Goal: Information Seeking & Learning: Learn about a topic

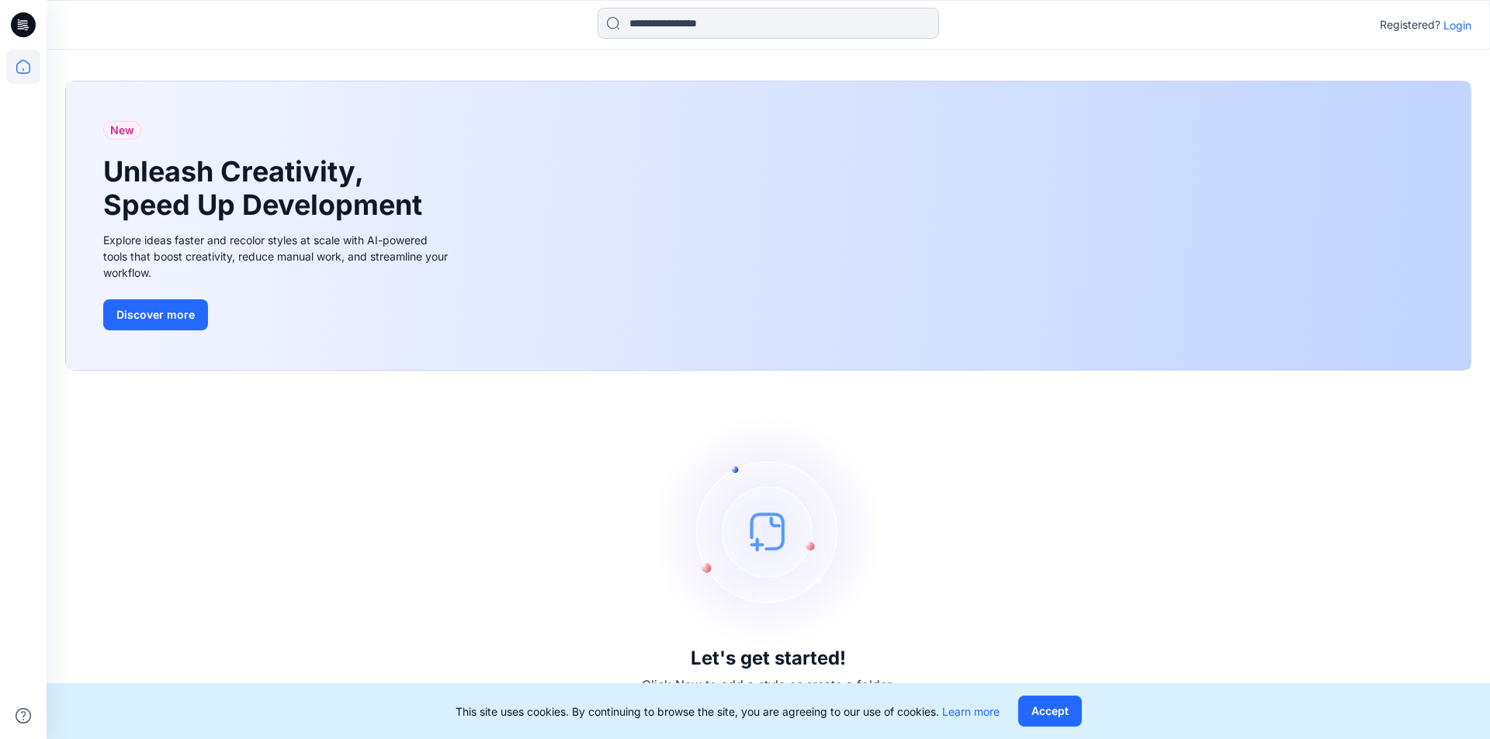
click at [658, 27] on input at bounding box center [767, 23] width 341 height 31
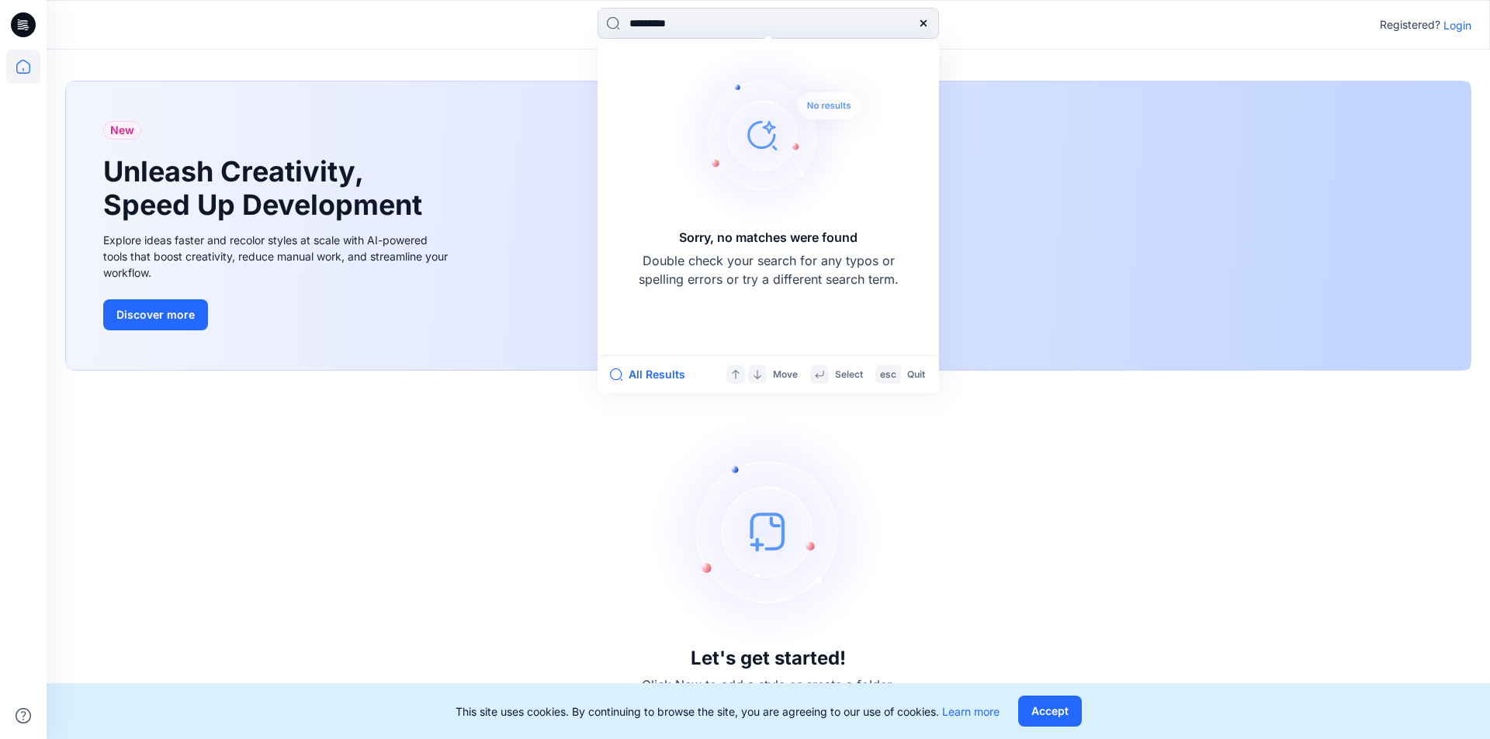
type input "**********"
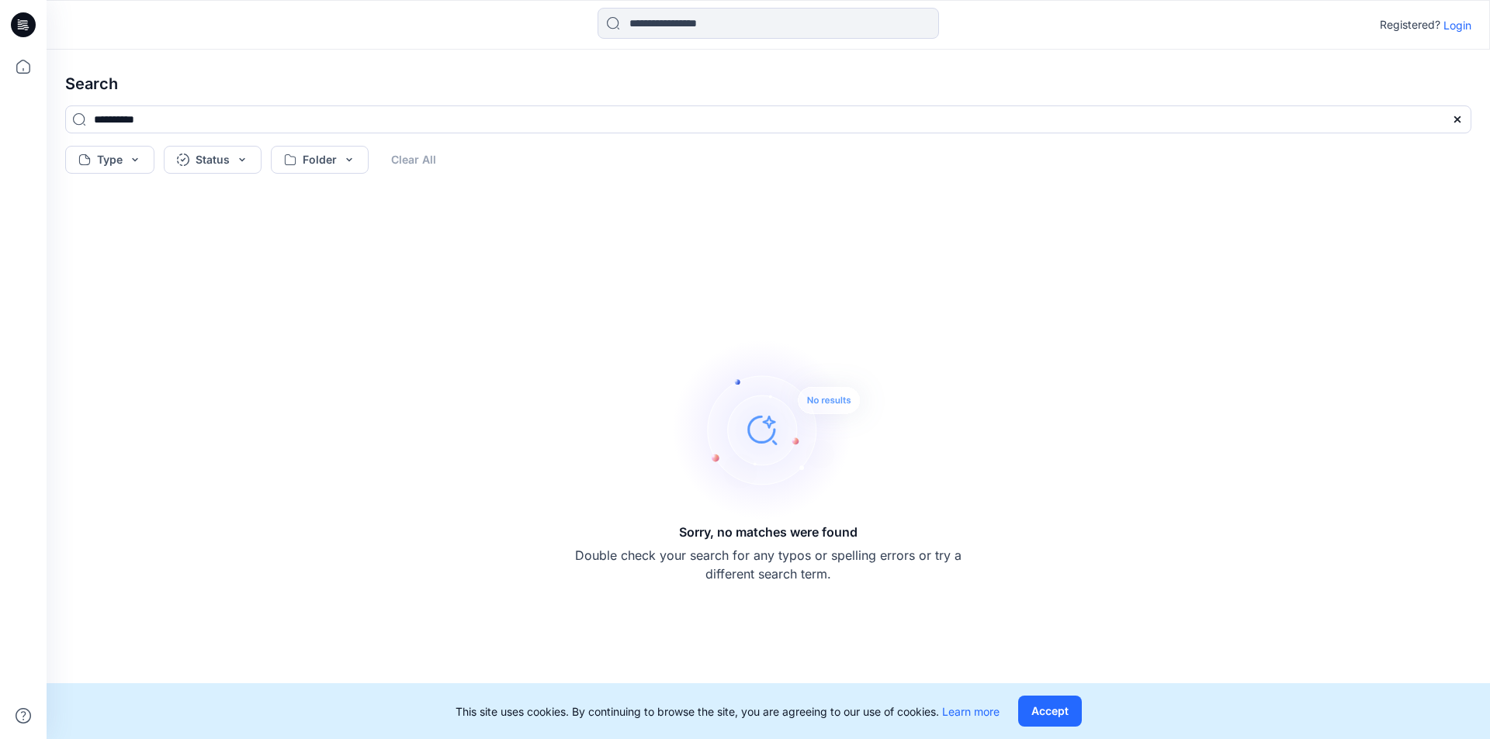
click at [1448, 26] on p "Login" at bounding box center [1457, 25] width 28 height 16
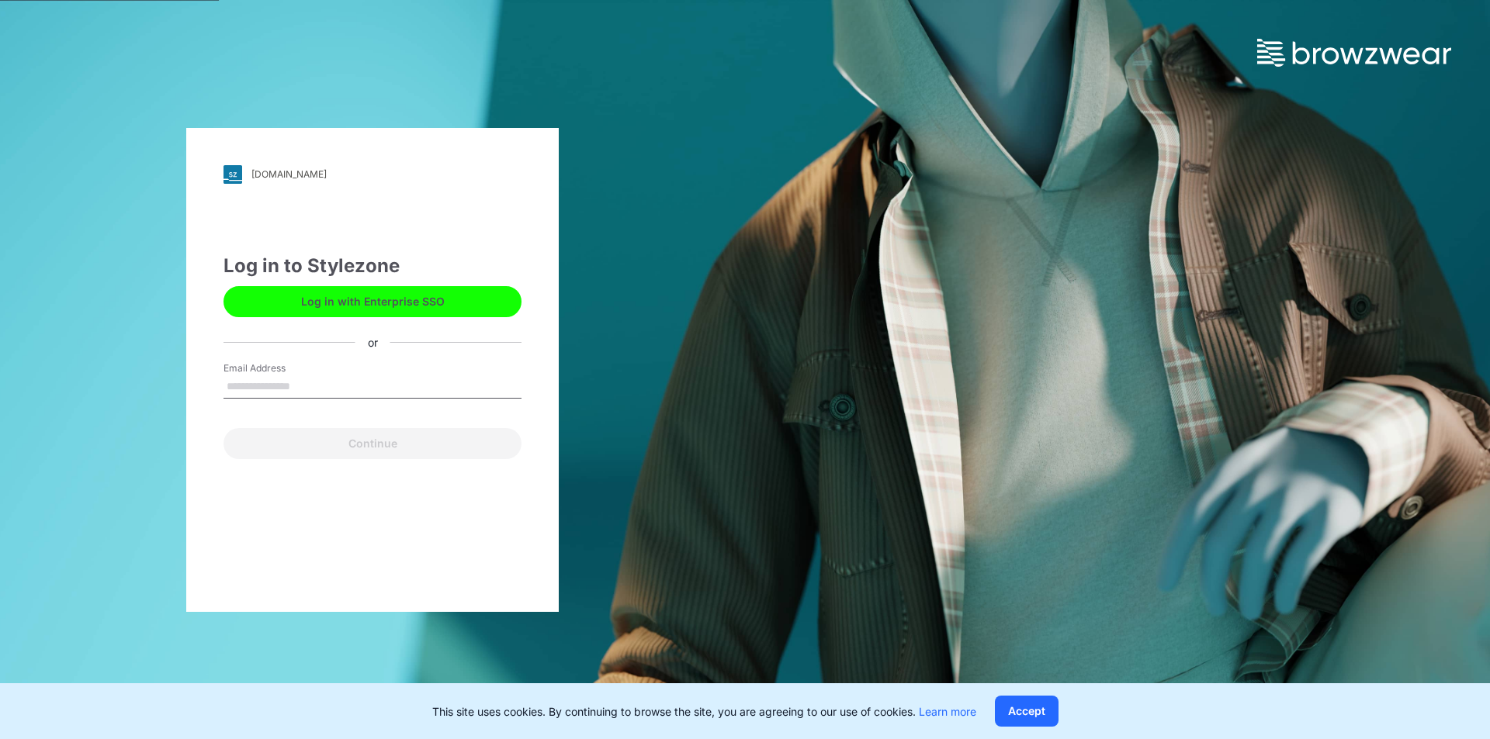
click at [281, 384] on input "Email Address" at bounding box center [372, 387] width 298 height 23
type input "**********"
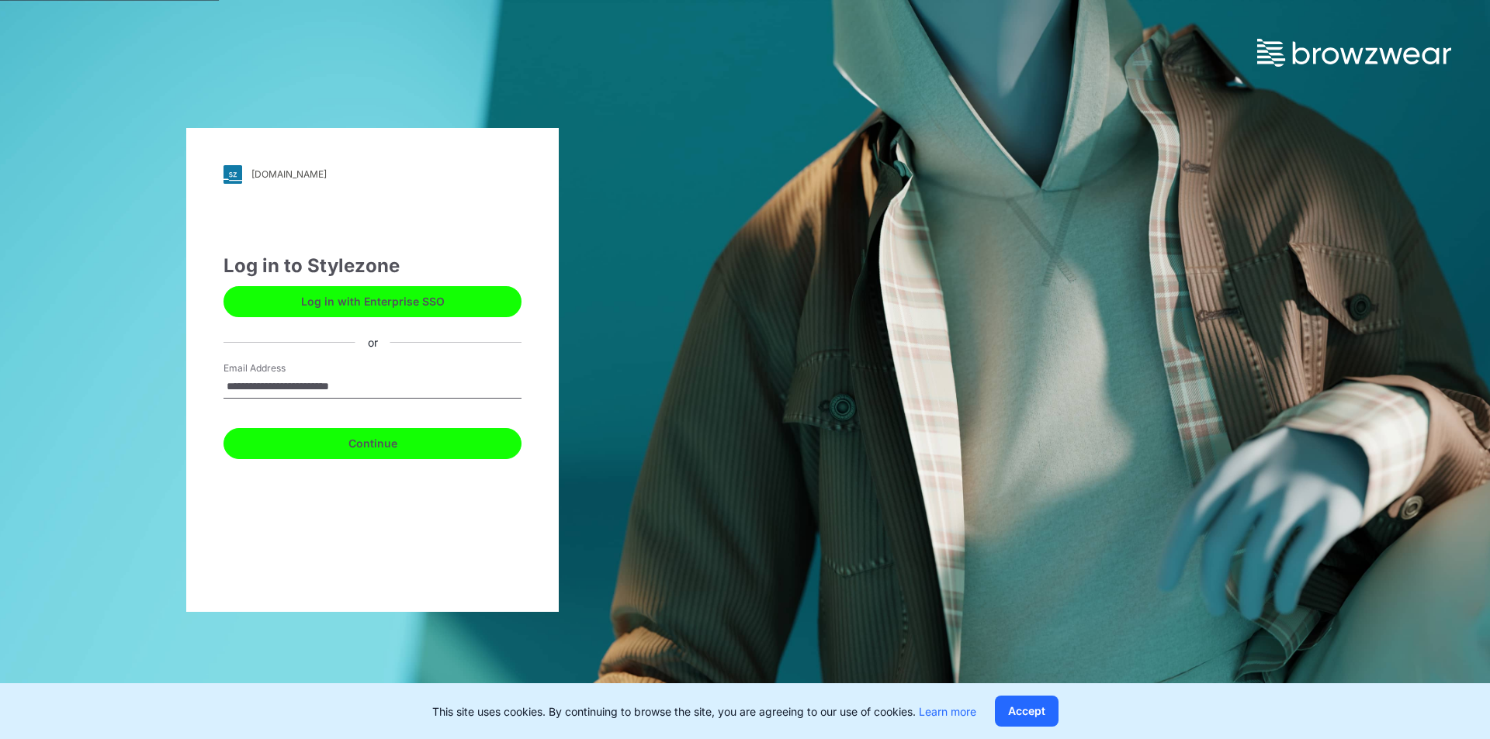
click at [354, 443] on button "Continue" at bounding box center [372, 443] width 298 height 31
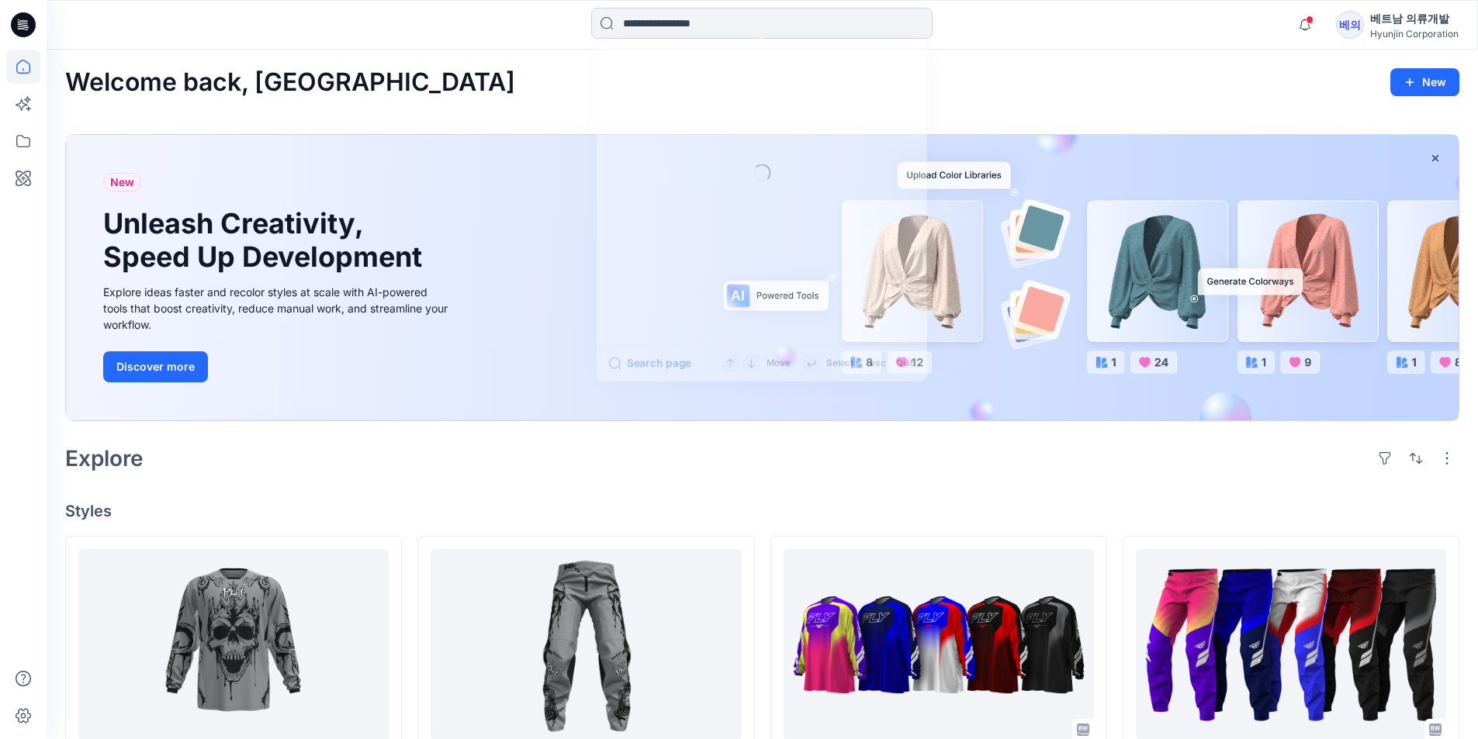
click at [708, 26] on input at bounding box center [761, 23] width 341 height 31
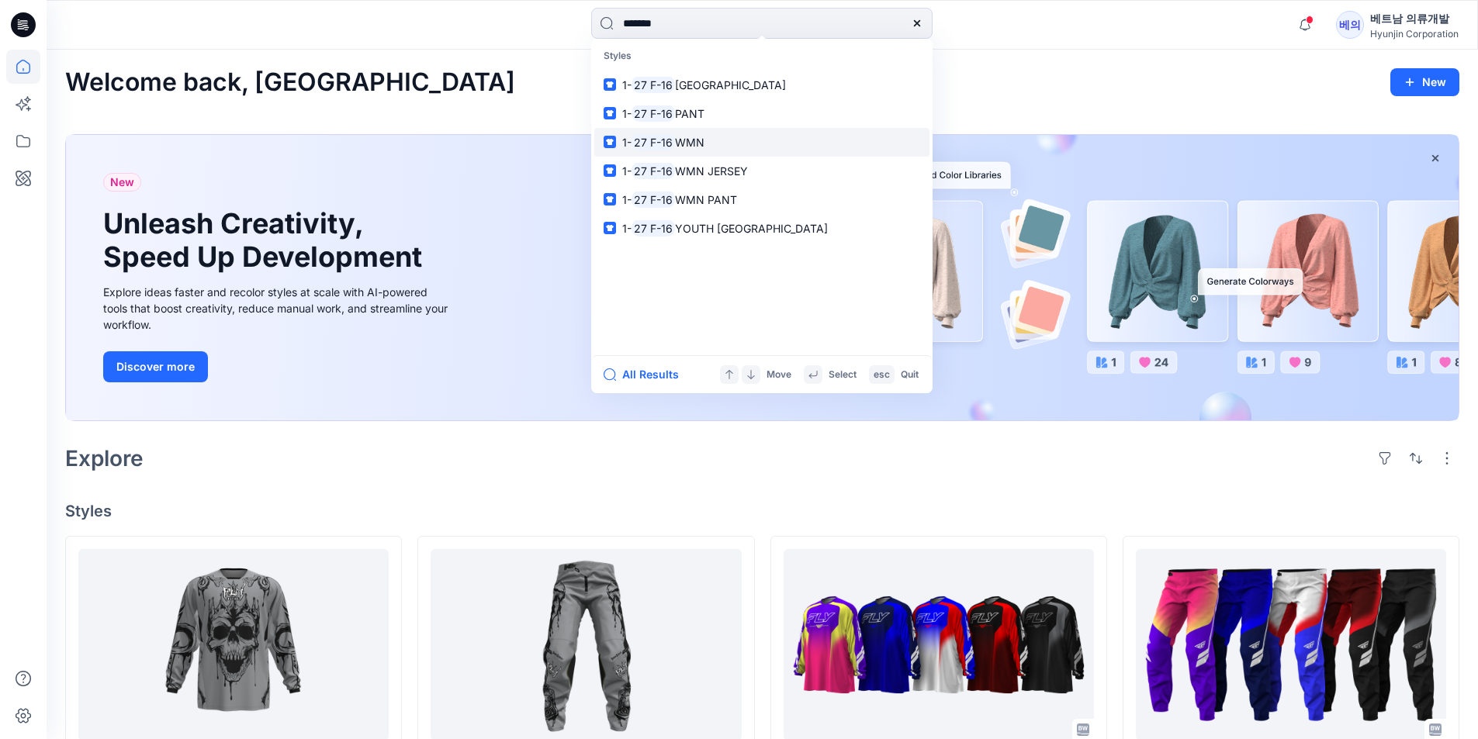
type input "*******"
click at [682, 144] on span "WMN" at bounding box center [689, 142] width 29 height 13
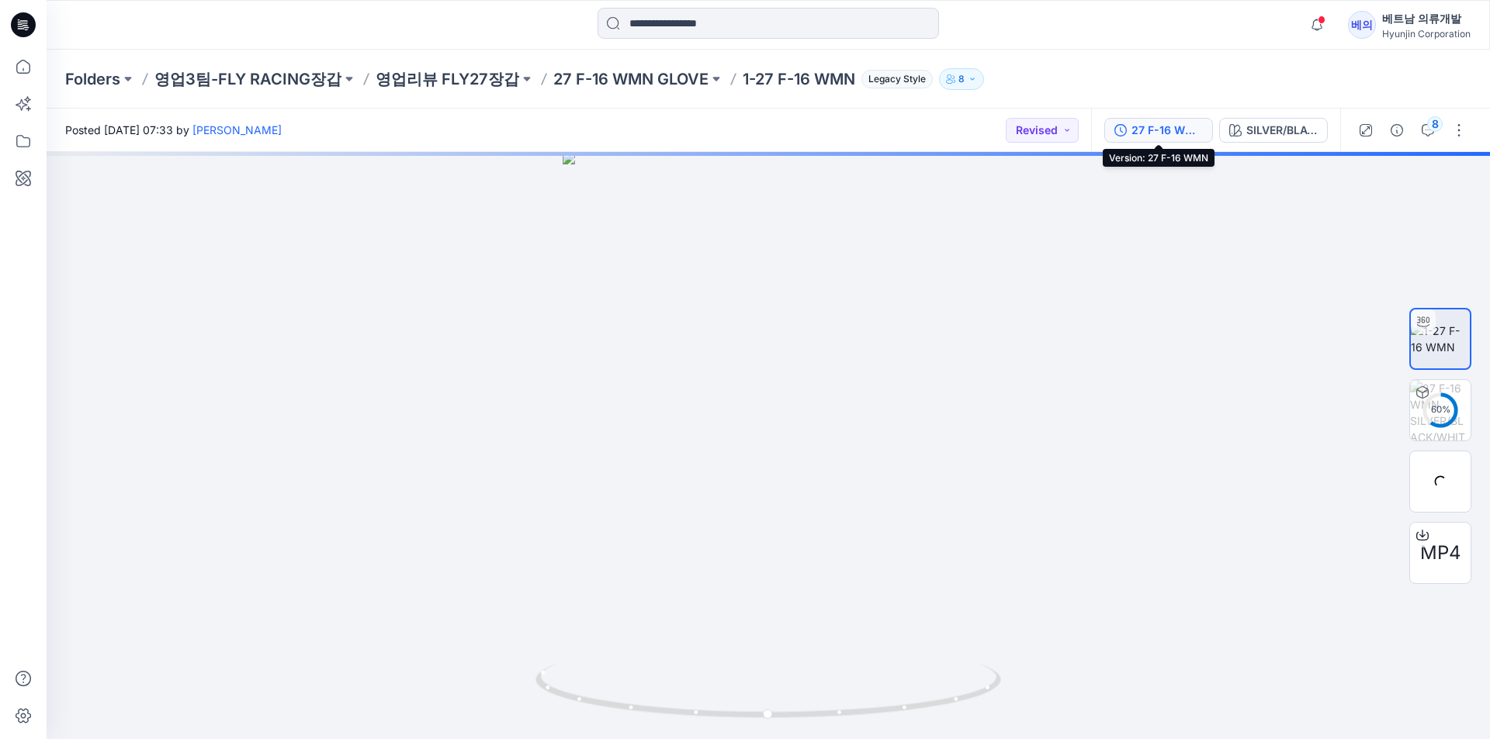
click at [1158, 136] on div "27 F-16 WMN" at bounding box center [1166, 130] width 71 height 17
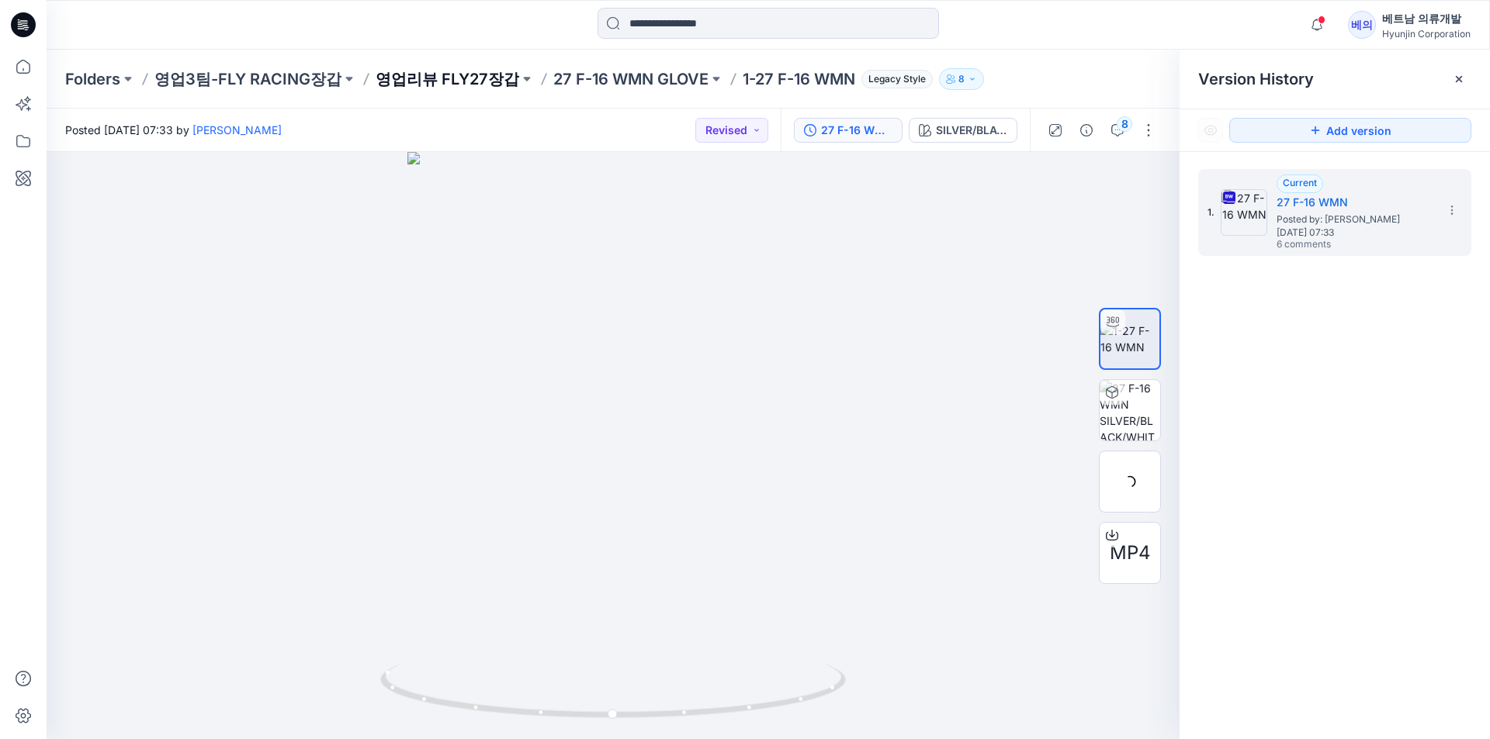
click at [486, 78] on p "영업리뷰 FLY27장갑" at bounding box center [448, 79] width 144 height 22
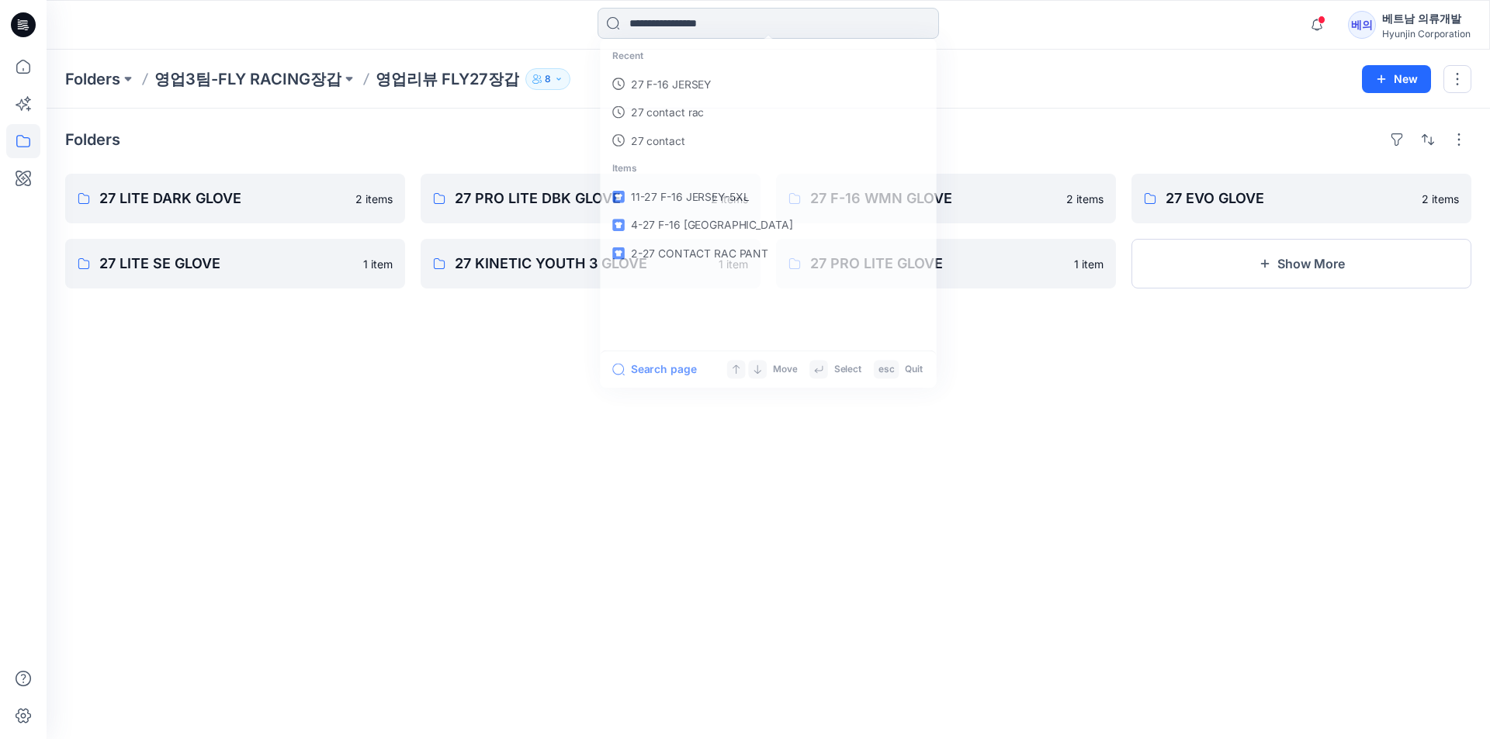
click at [680, 33] on input at bounding box center [767, 23] width 341 height 31
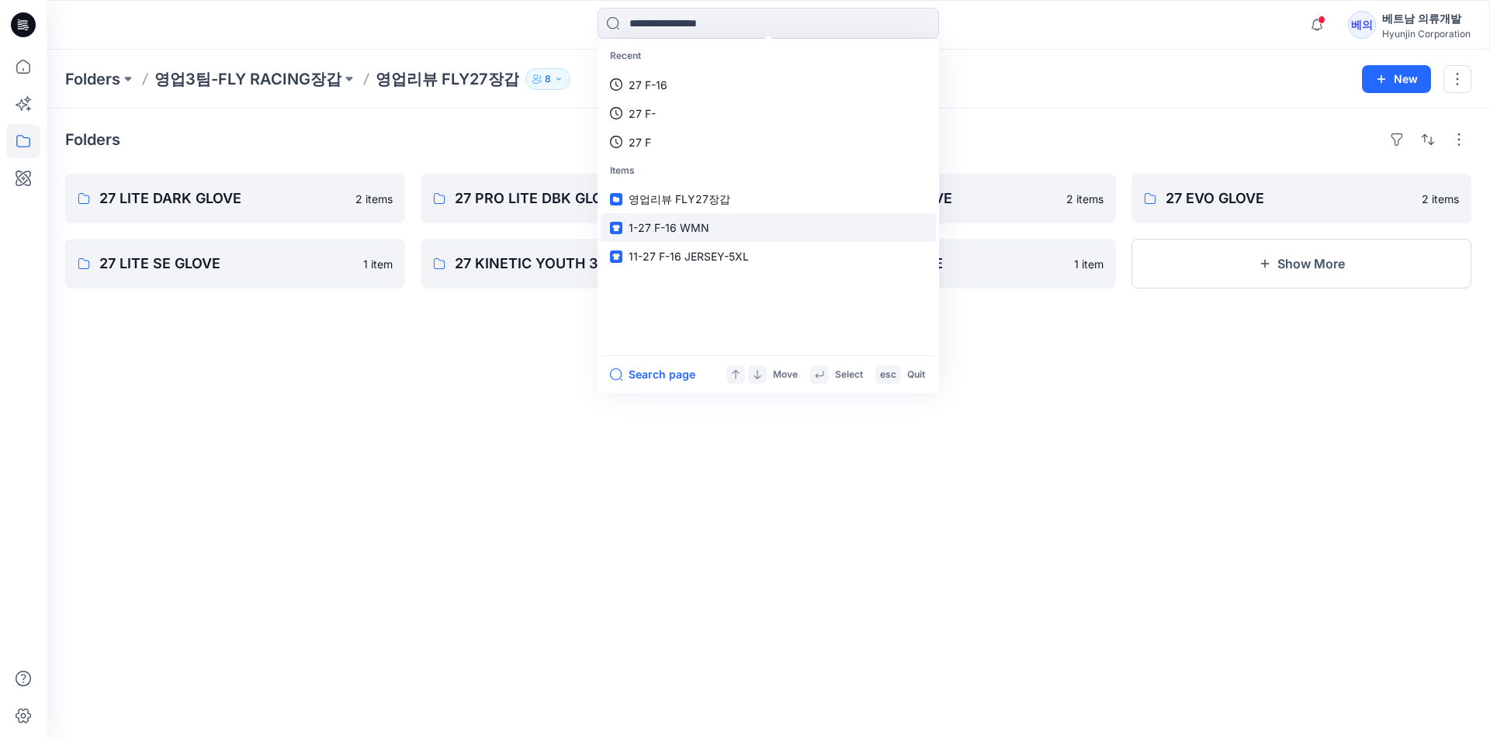
click at [710, 232] on link "1-27 F-16 WMN" at bounding box center [767, 227] width 335 height 29
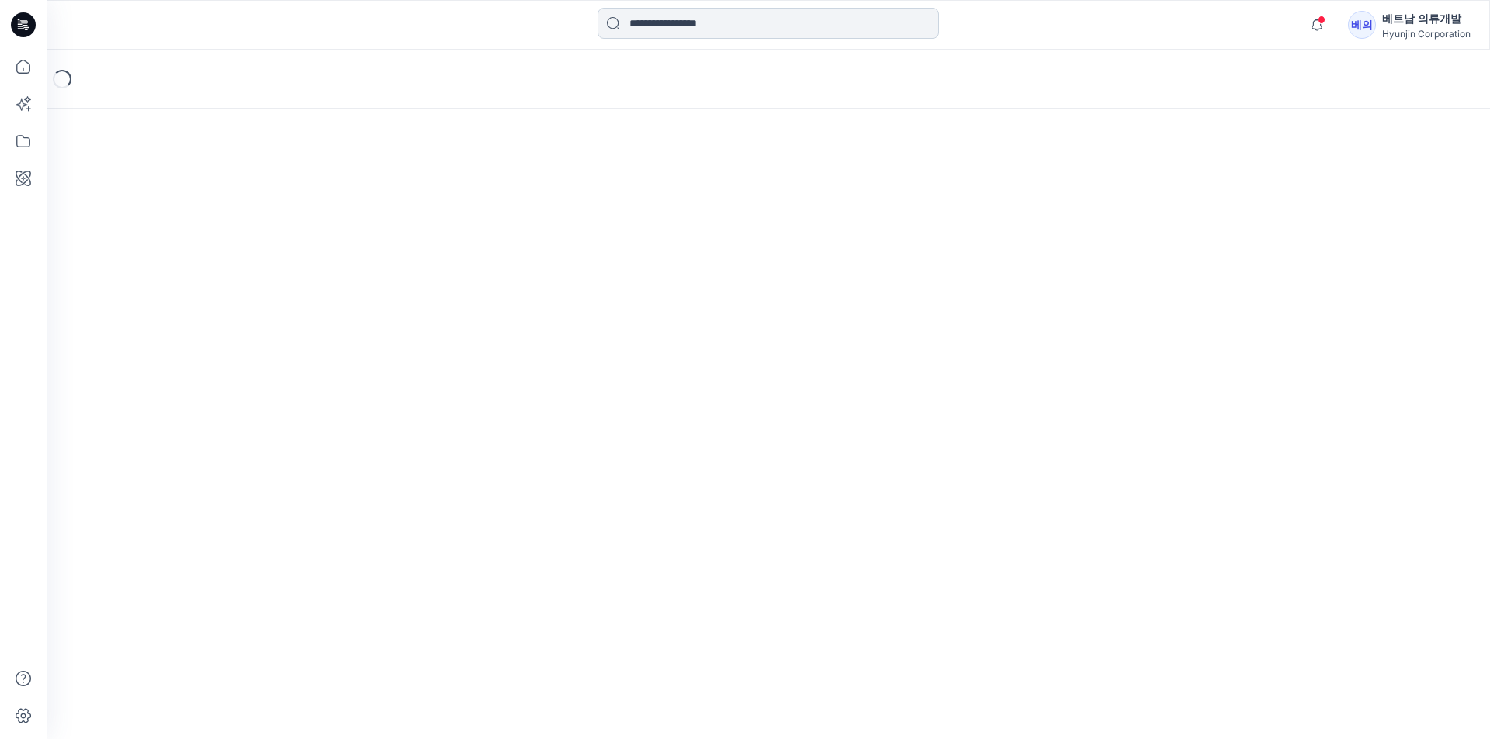
click at [747, 22] on input at bounding box center [767, 23] width 341 height 31
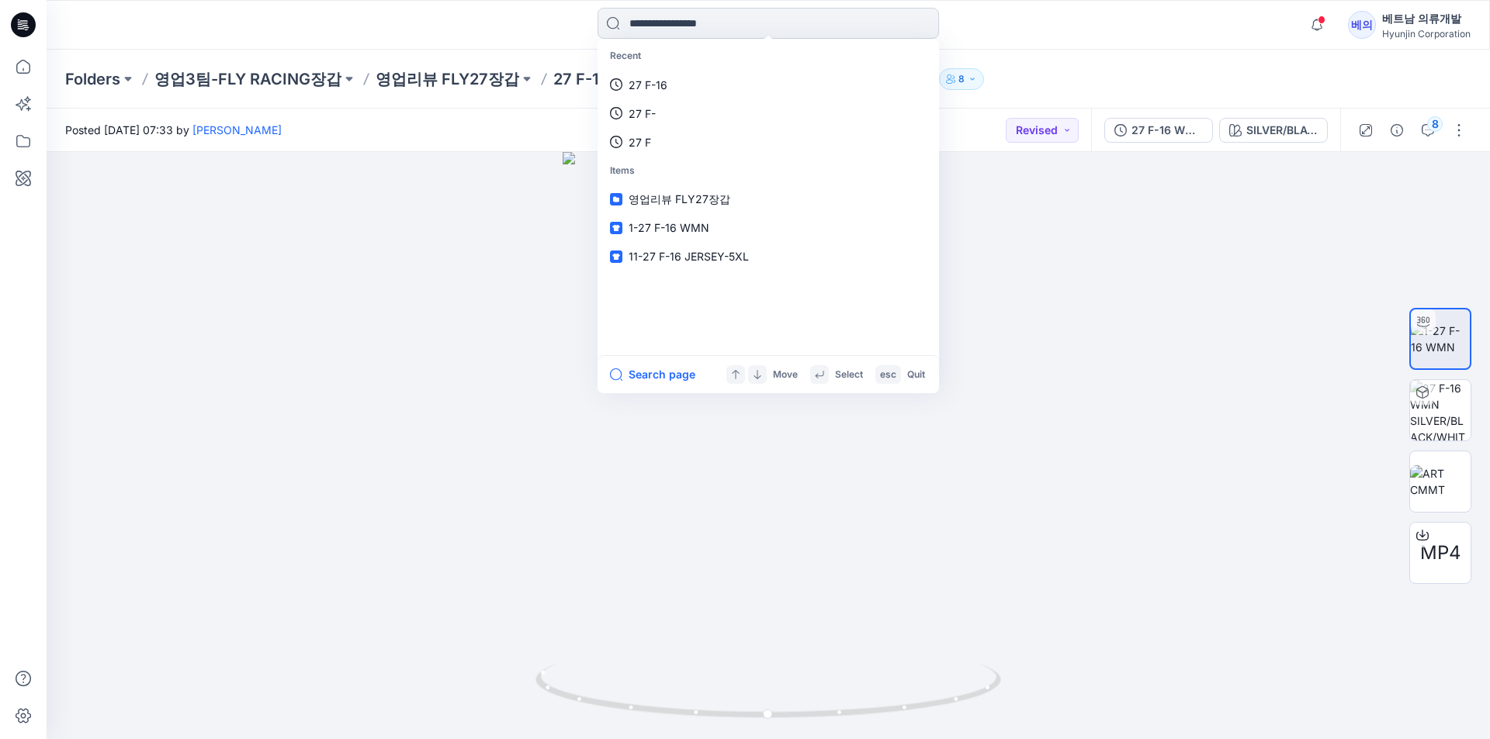
click at [726, 23] on input at bounding box center [767, 23] width 341 height 31
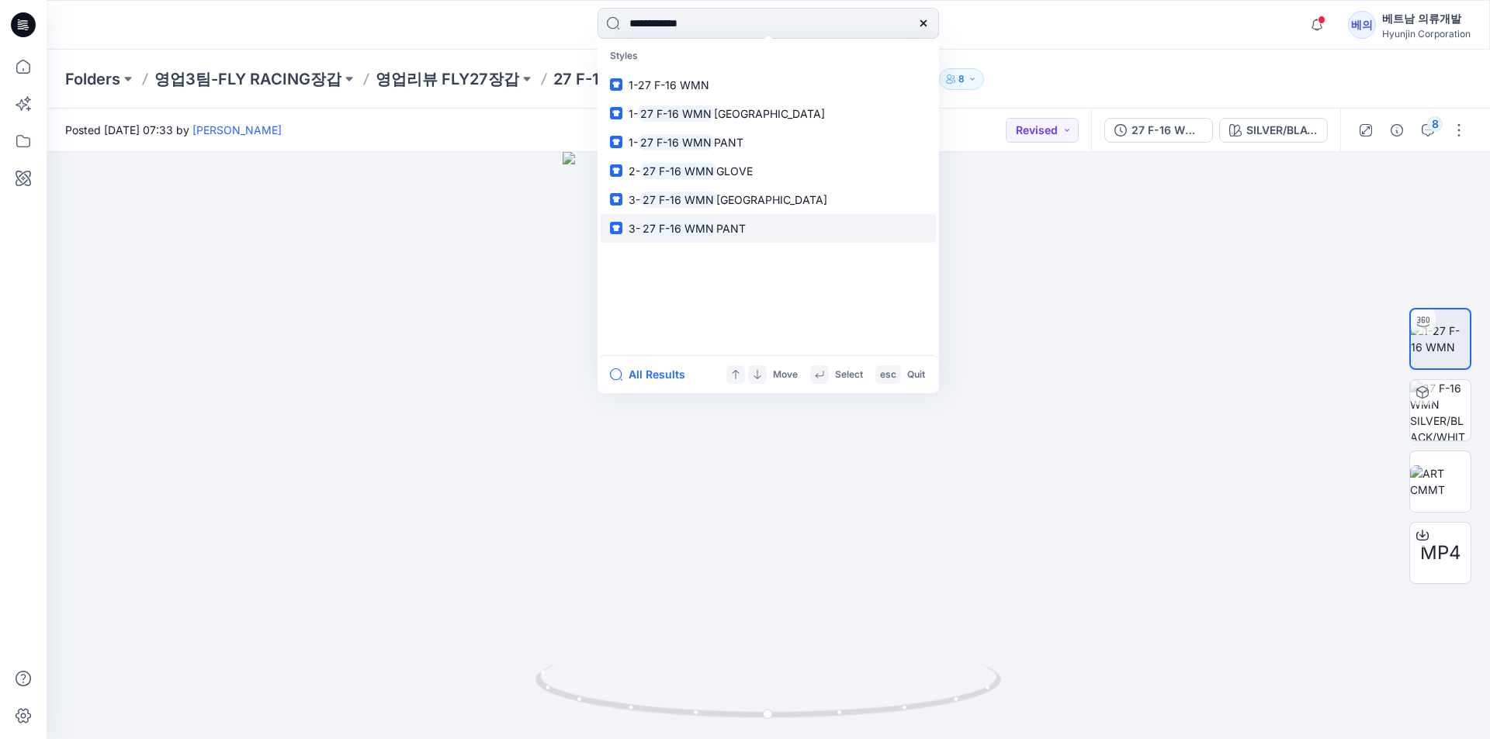
type input "**********"
click at [691, 236] on mark "27 F-16 WMN" at bounding box center [678, 229] width 76 height 18
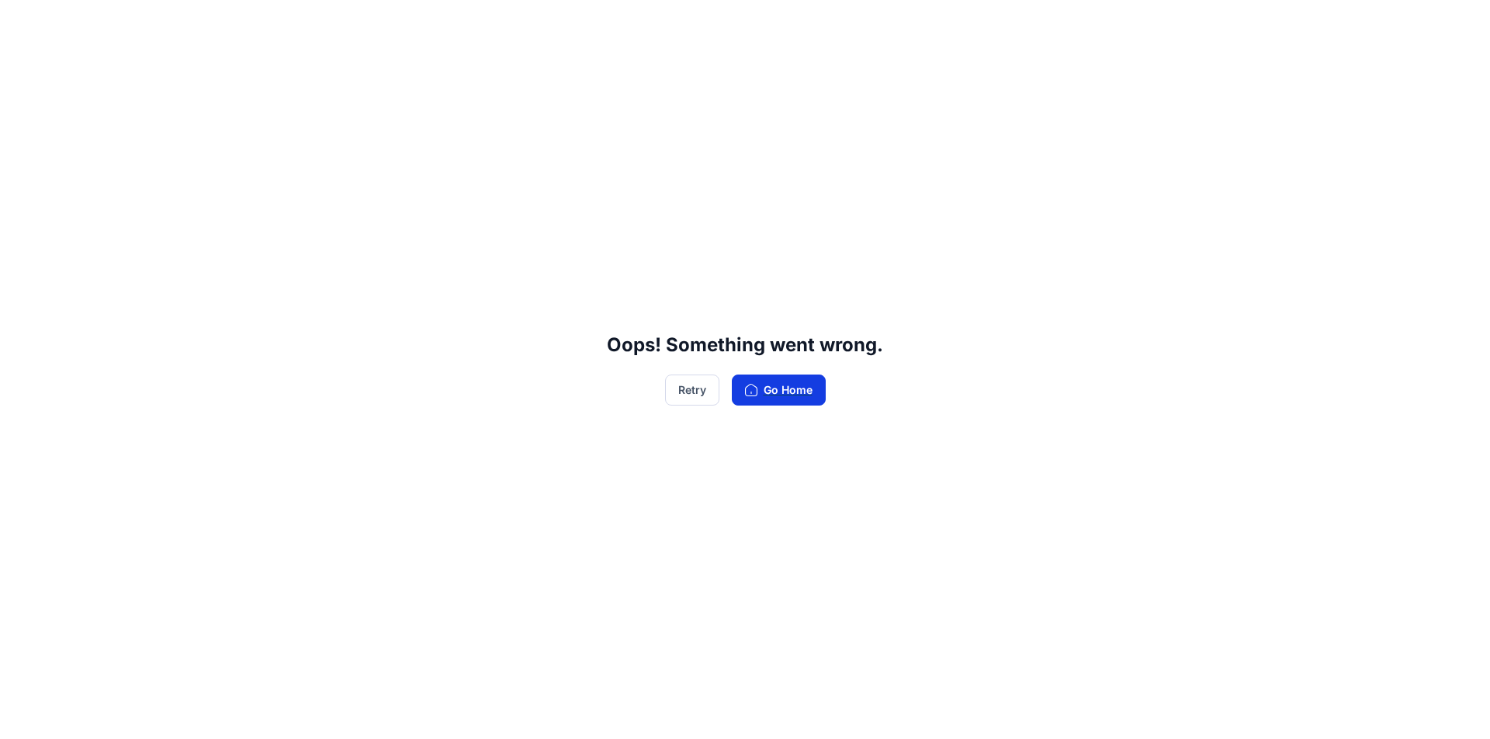
click at [766, 393] on button "Go Home" at bounding box center [779, 390] width 94 height 31
click at [693, 388] on button "Retry" at bounding box center [692, 390] width 54 height 31
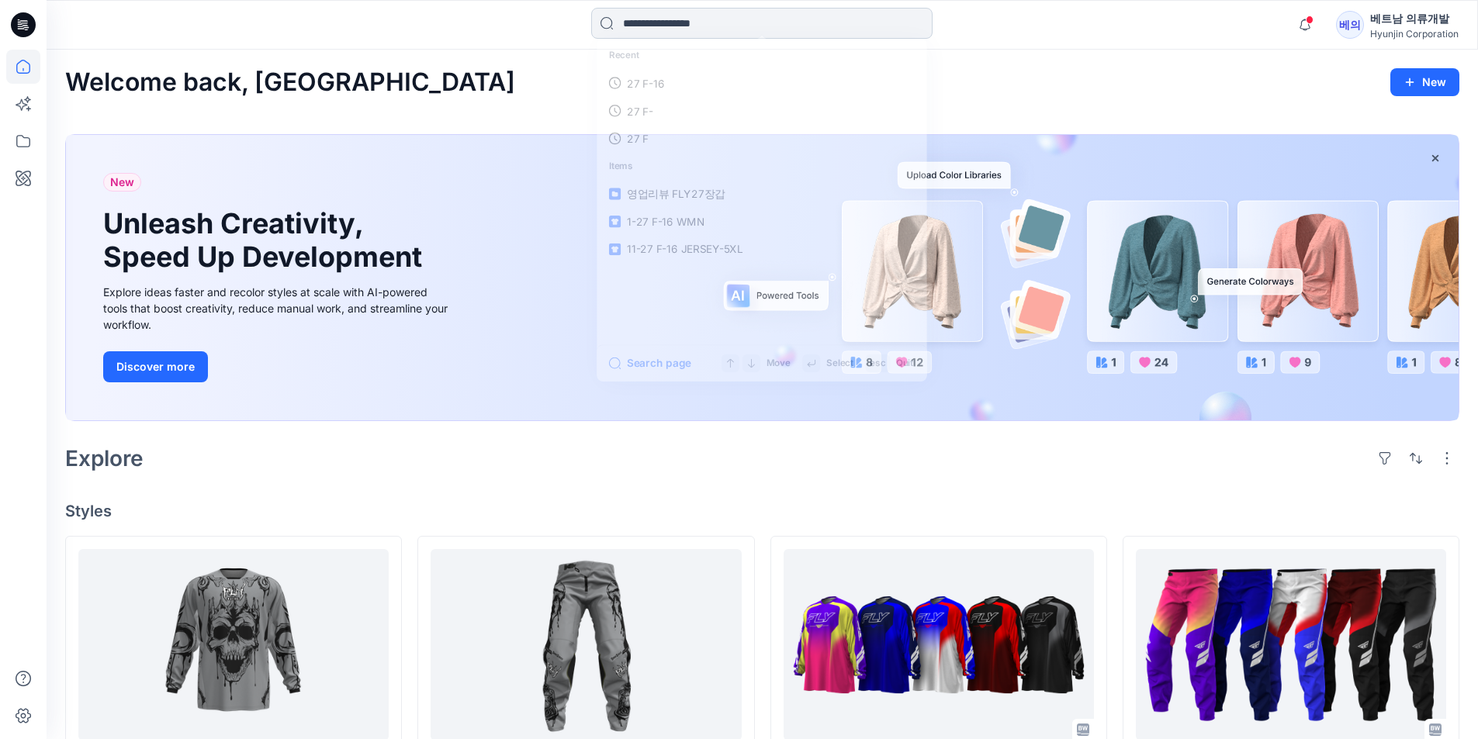
click at [701, 18] on input at bounding box center [761, 23] width 341 height 31
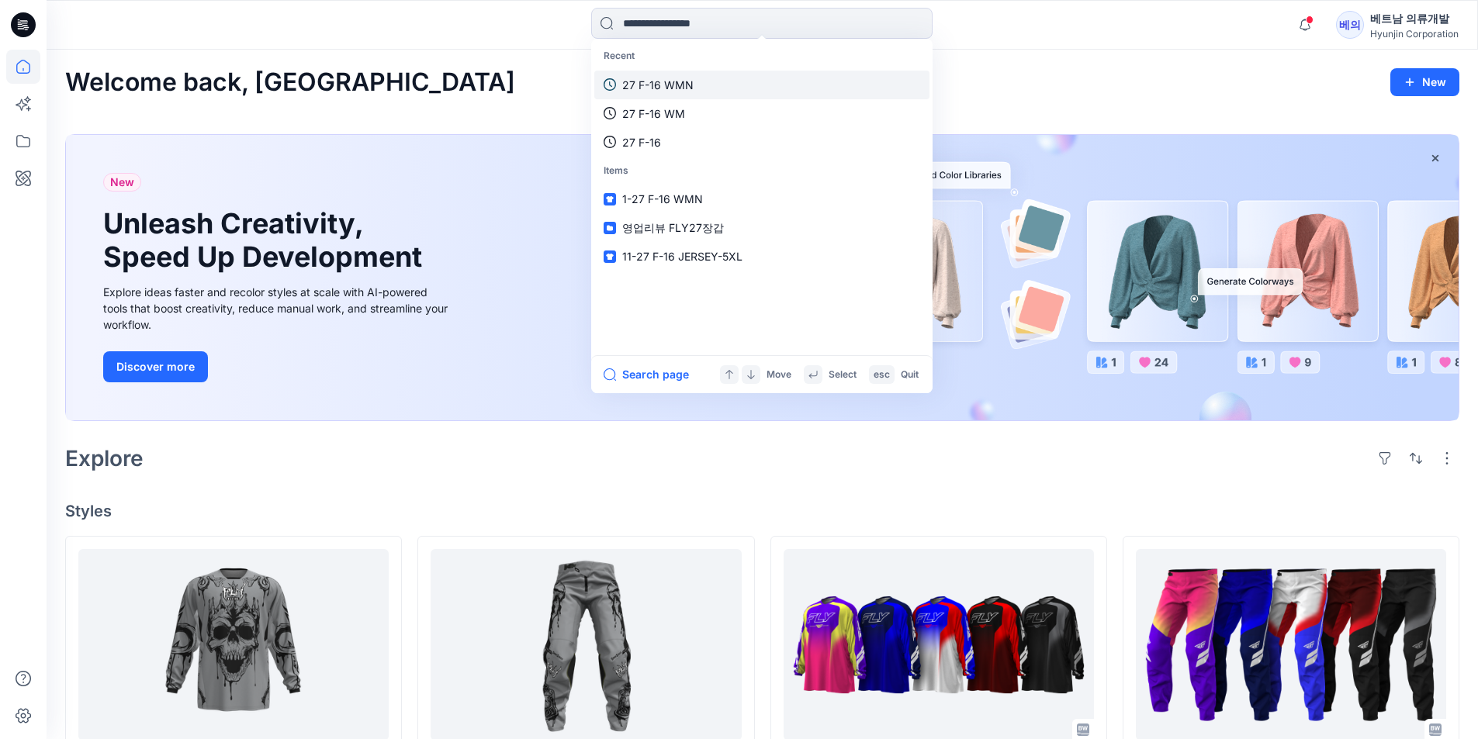
click at [680, 83] on p "27 F-16 WMN" at bounding box center [657, 85] width 71 height 16
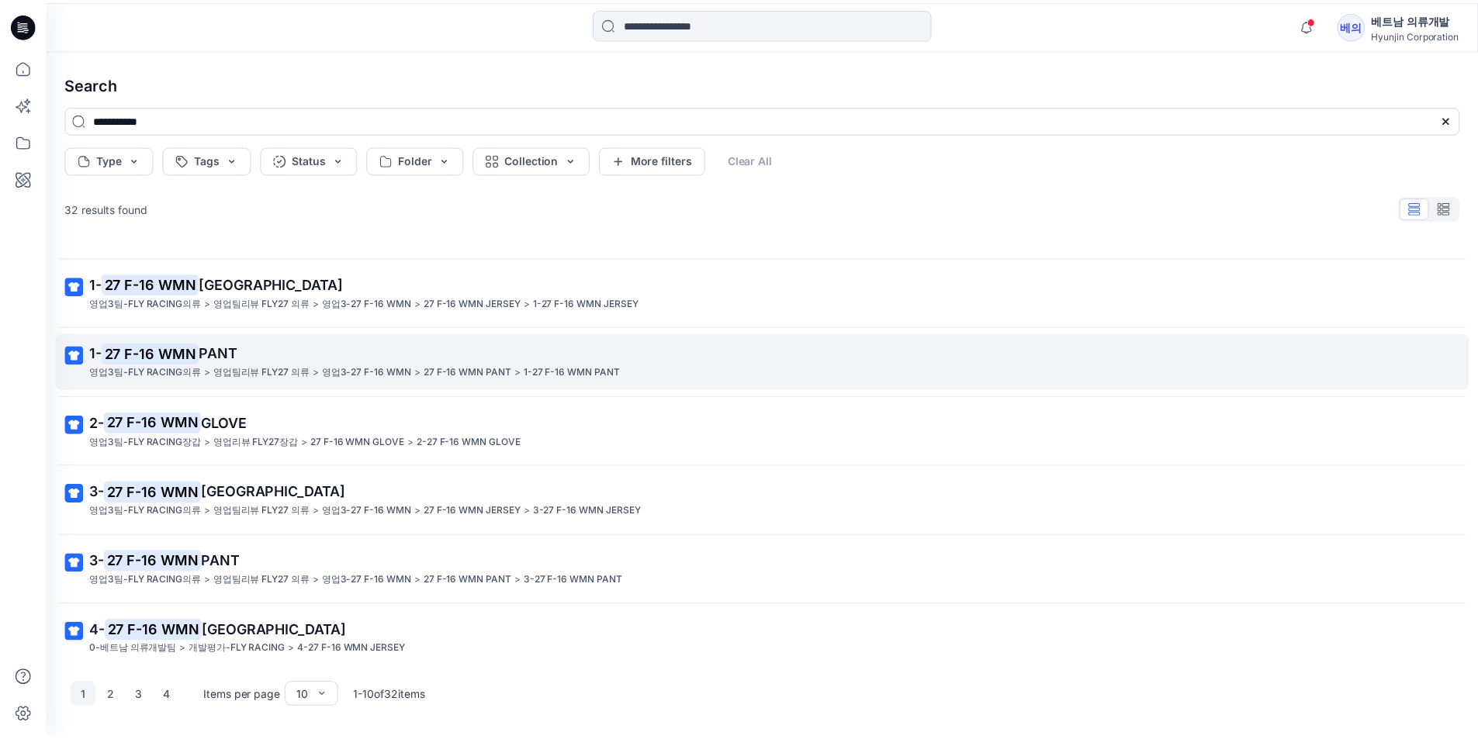
scroll to position [78, 0]
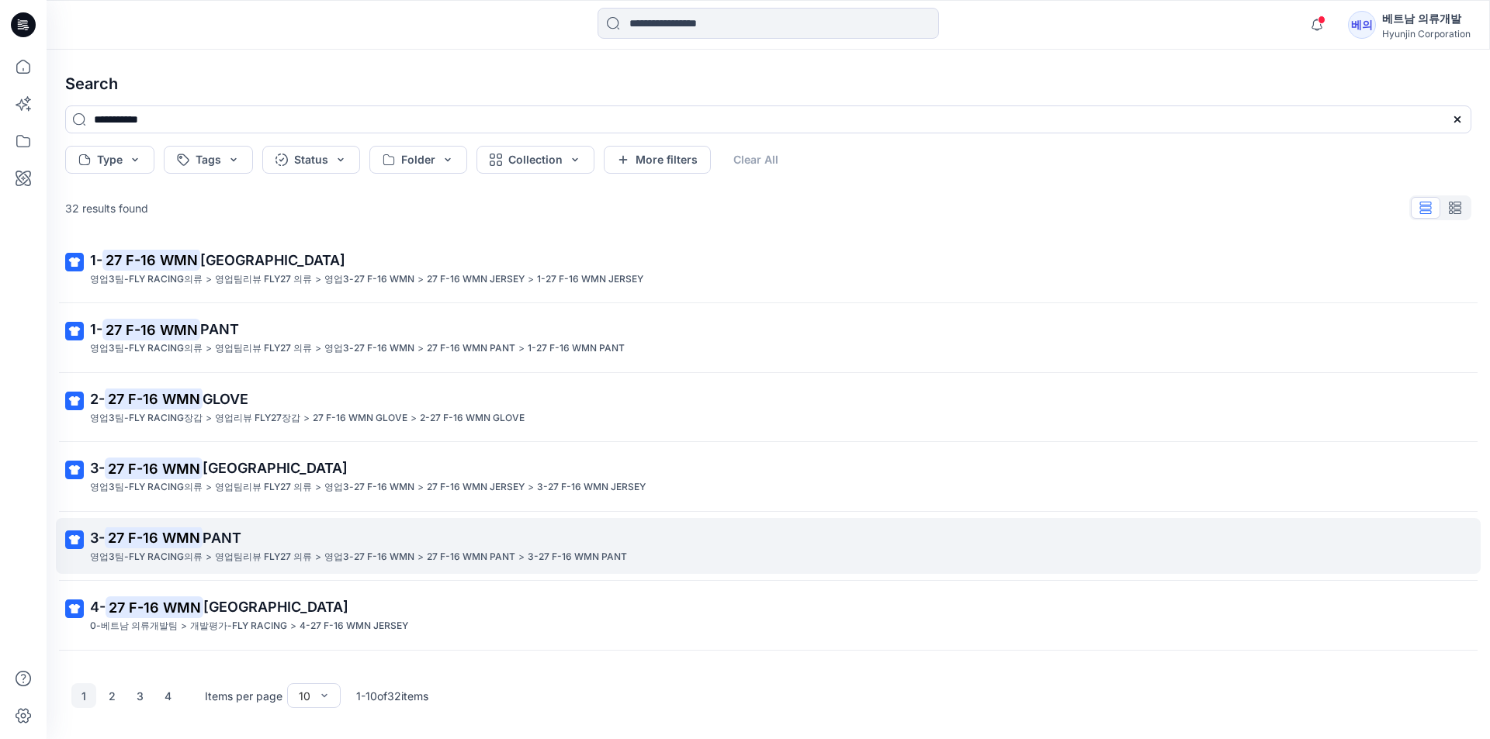
click at [159, 541] on mark "27 F-16 WMN" at bounding box center [154, 538] width 98 height 22
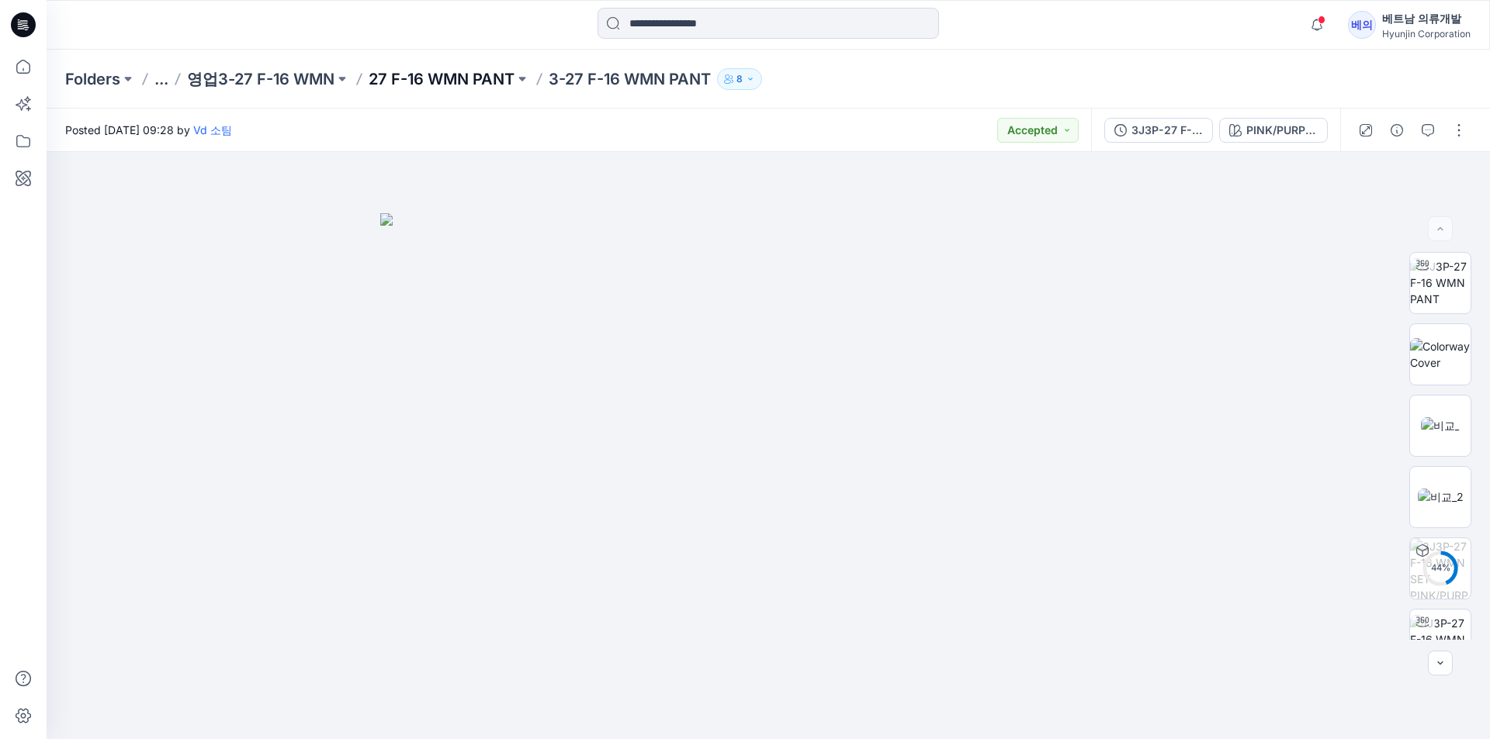
click at [462, 82] on p "27 F-16 WMN PANT" at bounding box center [442, 79] width 146 height 22
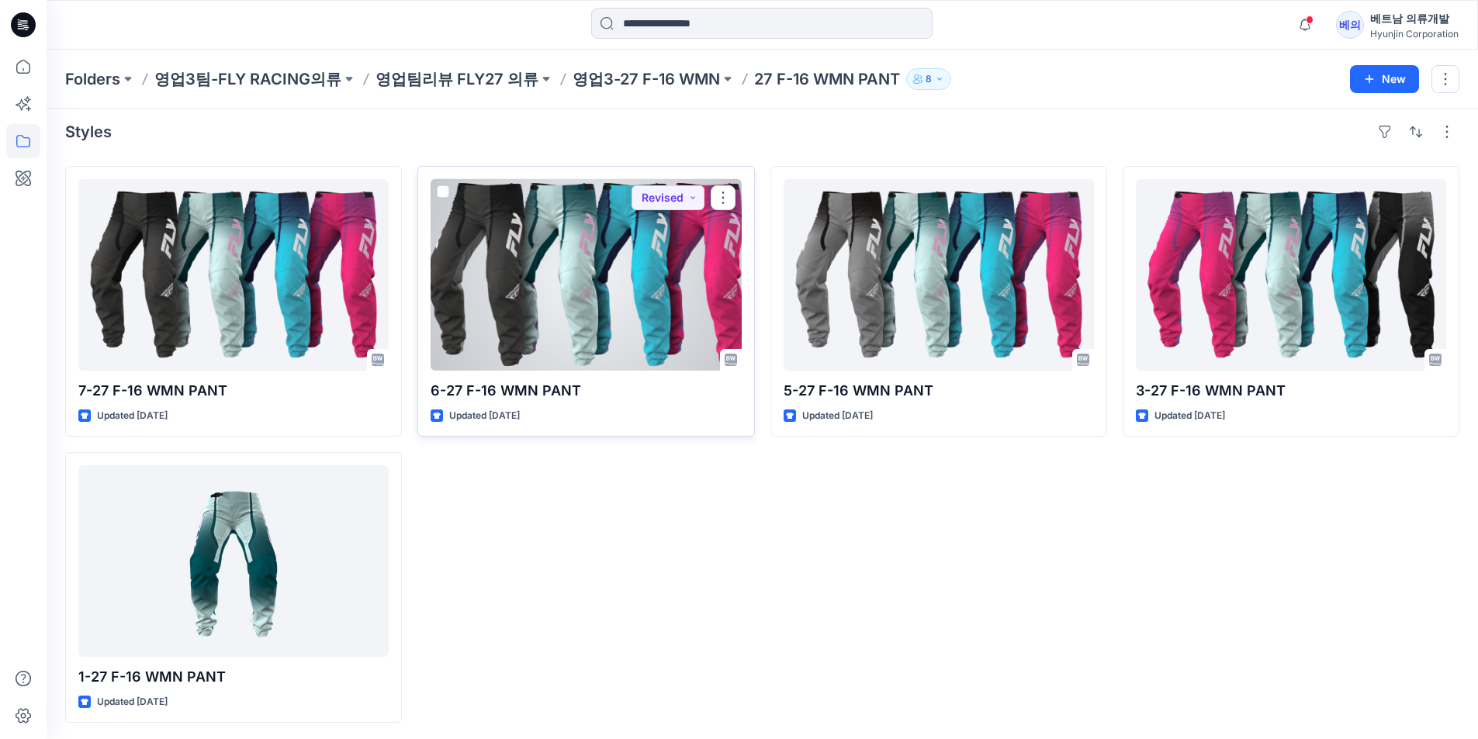
scroll to position [10, 0]
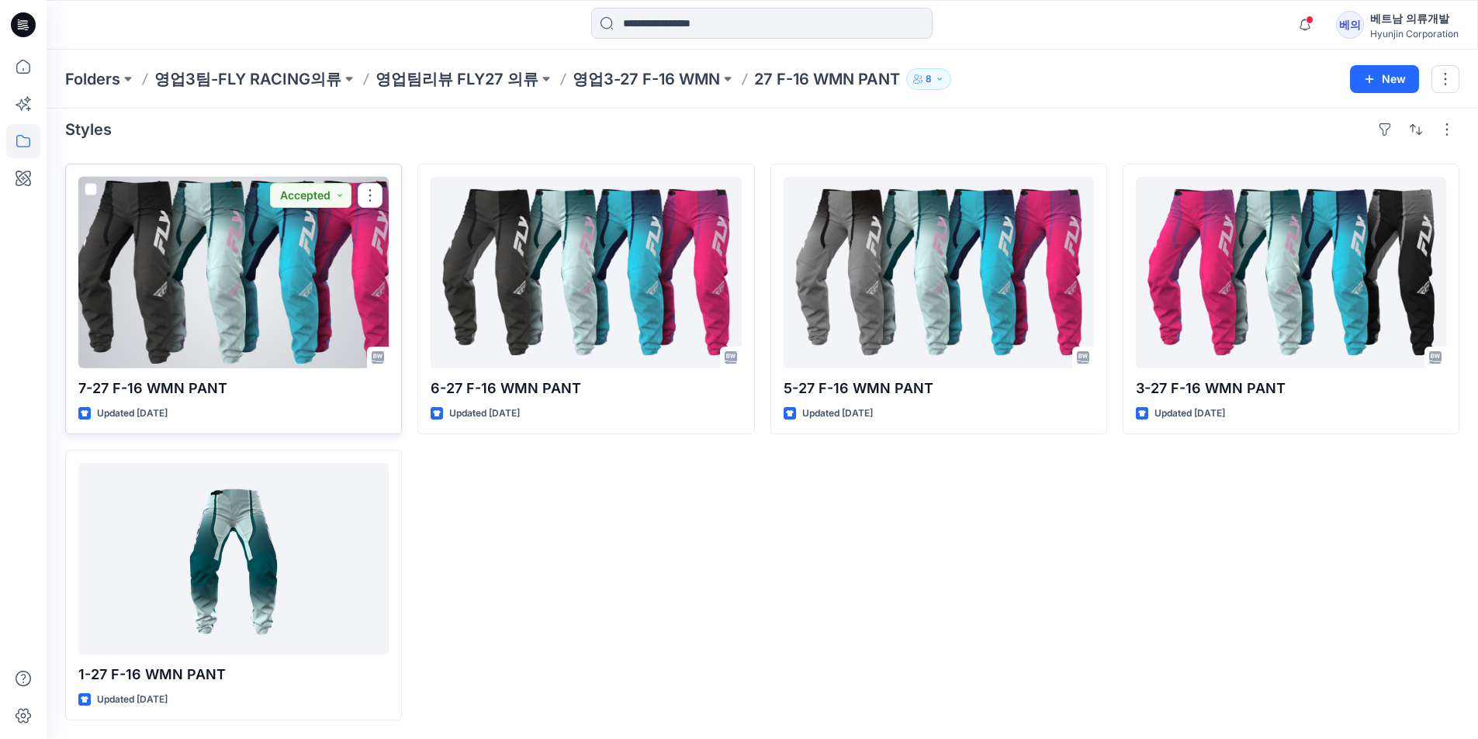
click at [247, 304] on div at bounding box center [233, 273] width 310 height 192
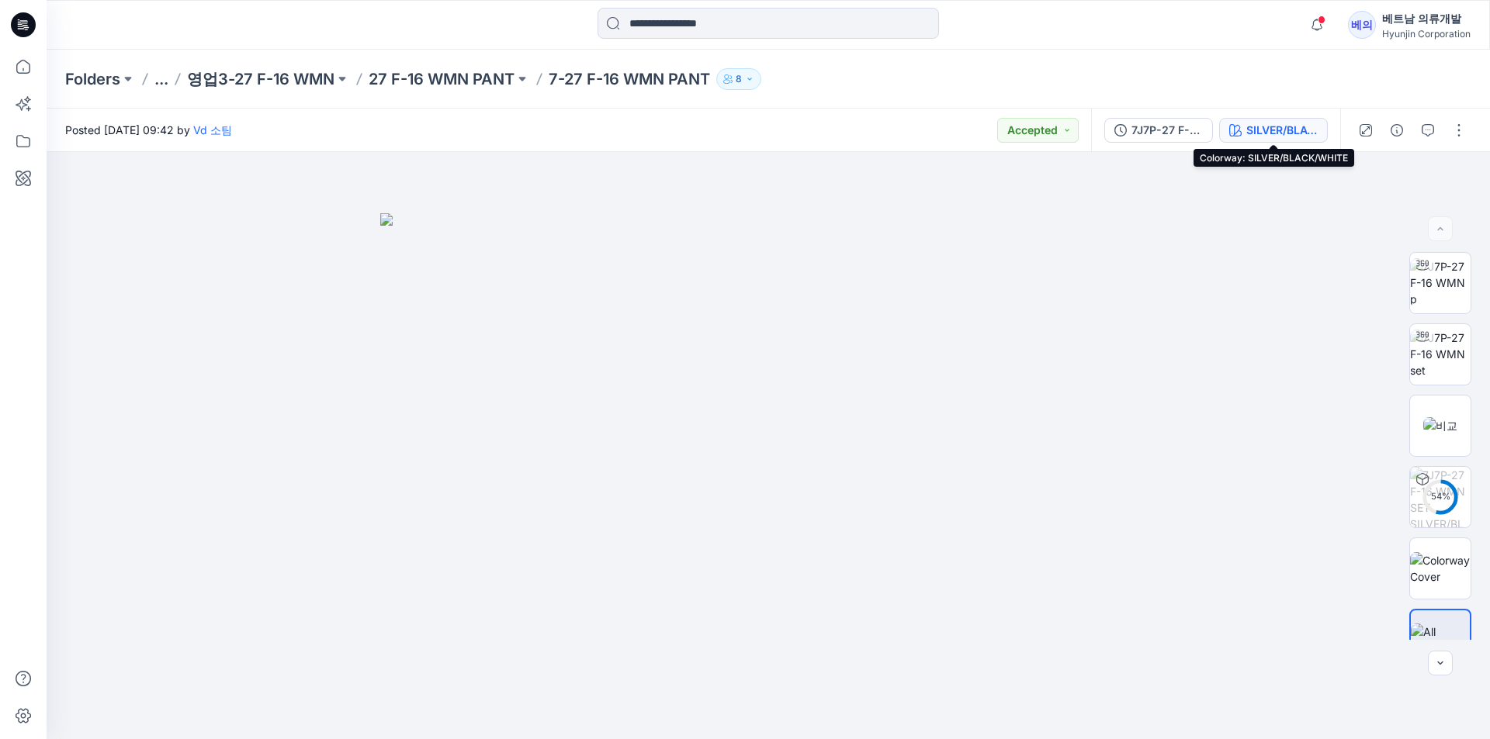
click at [1251, 136] on div "SILVER/BLACK/WHITE" at bounding box center [1281, 130] width 71 height 17
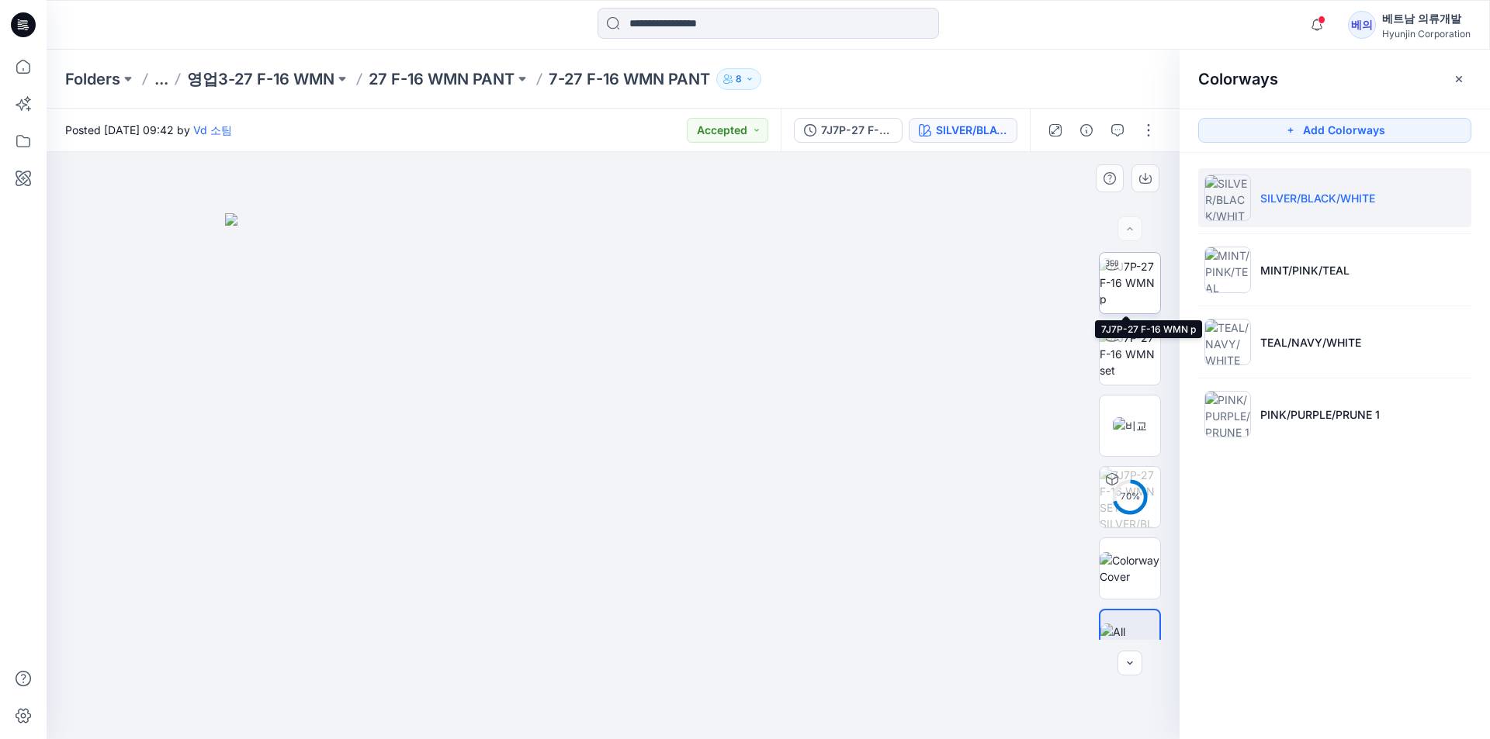
click at [1131, 288] on img at bounding box center [1129, 282] width 61 height 49
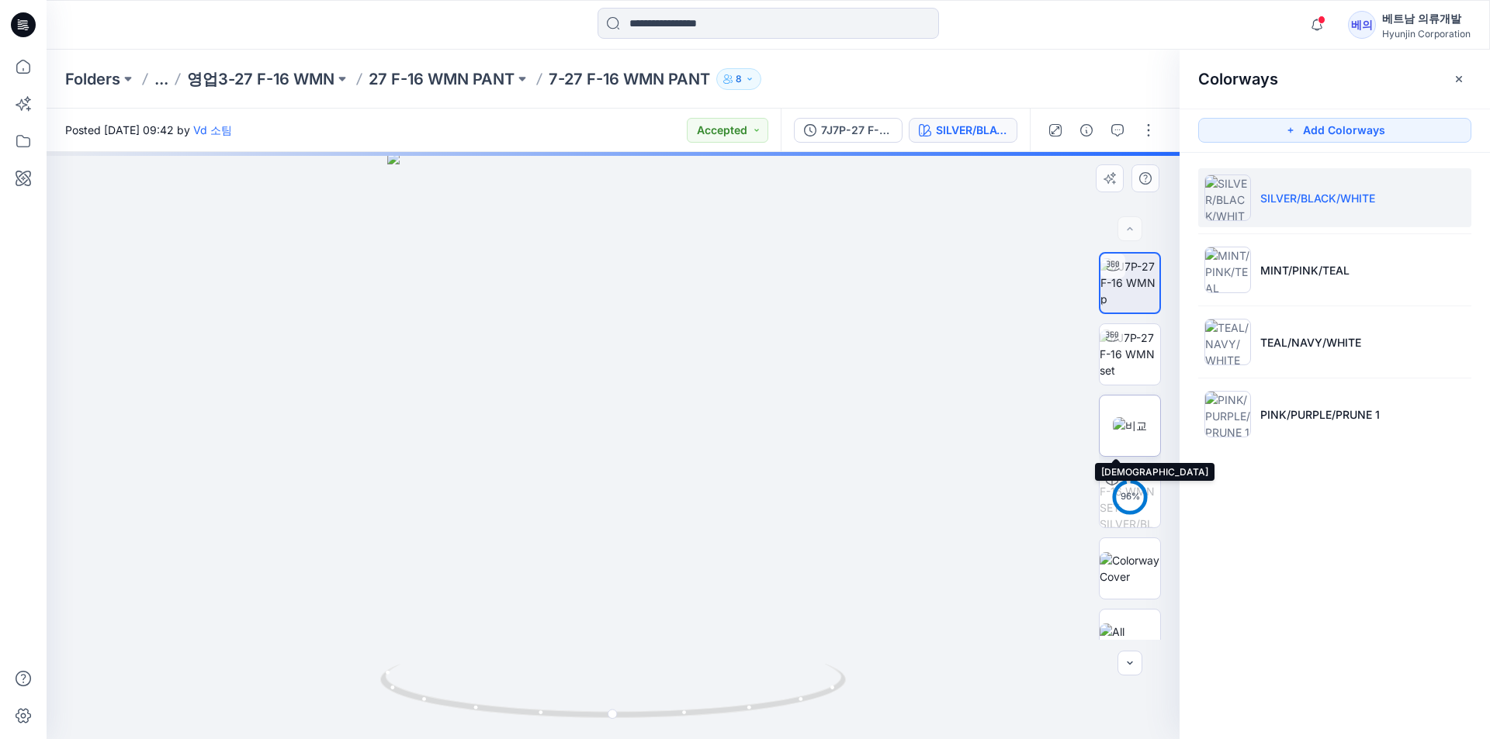
click at [1128, 432] on img at bounding box center [1130, 425] width 34 height 16
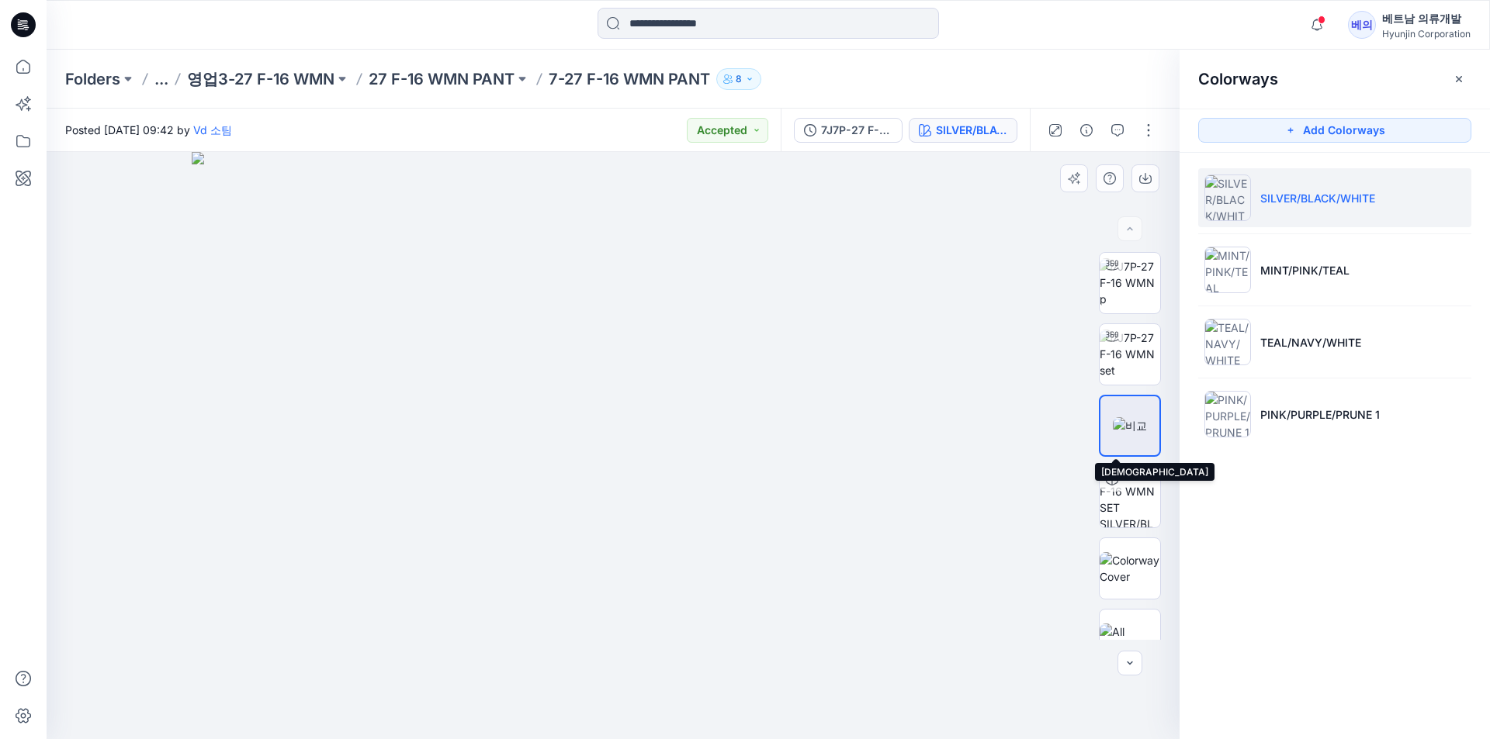
click at [1113, 431] on img at bounding box center [1130, 425] width 34 height 16
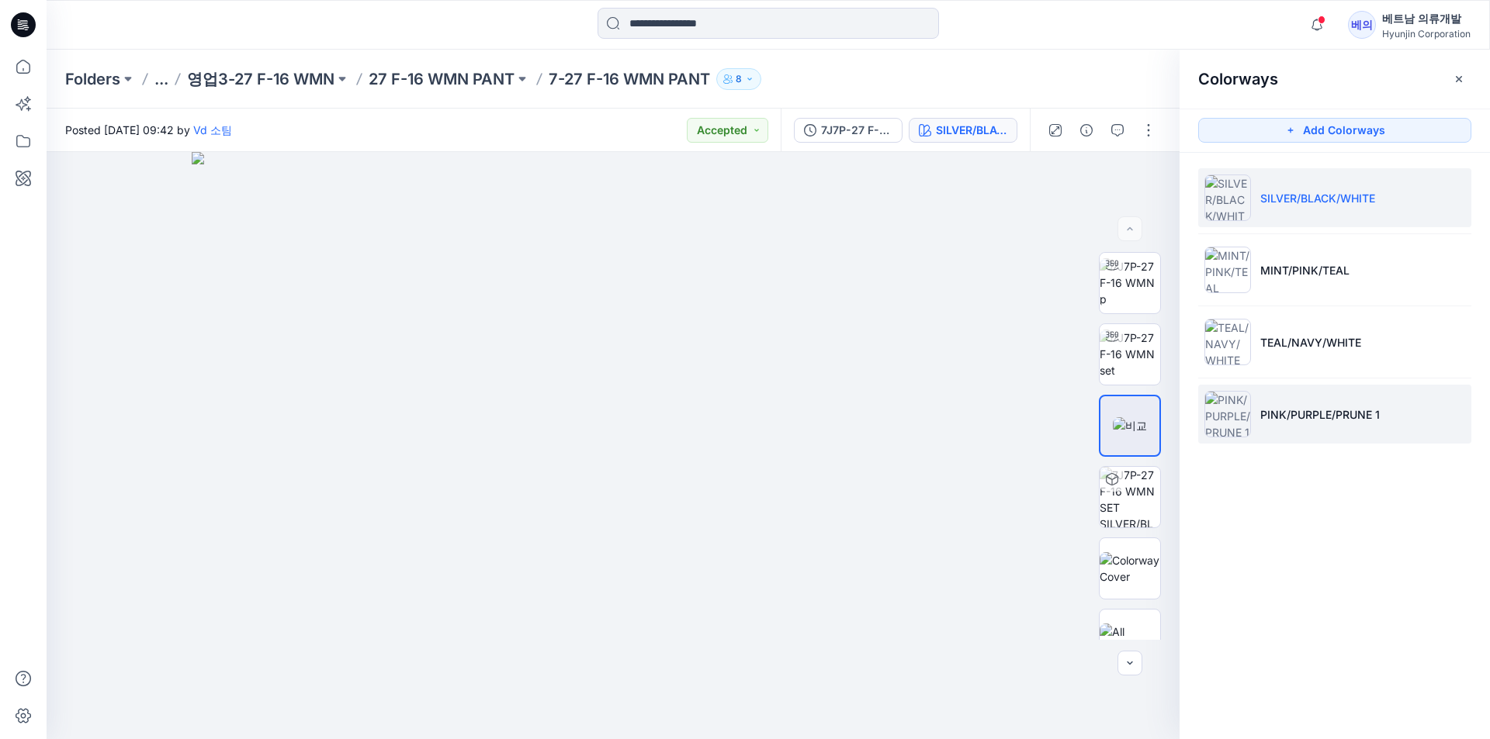
click at [1241, 421] on img at bounding box center [1227, 414] width 47 height 47
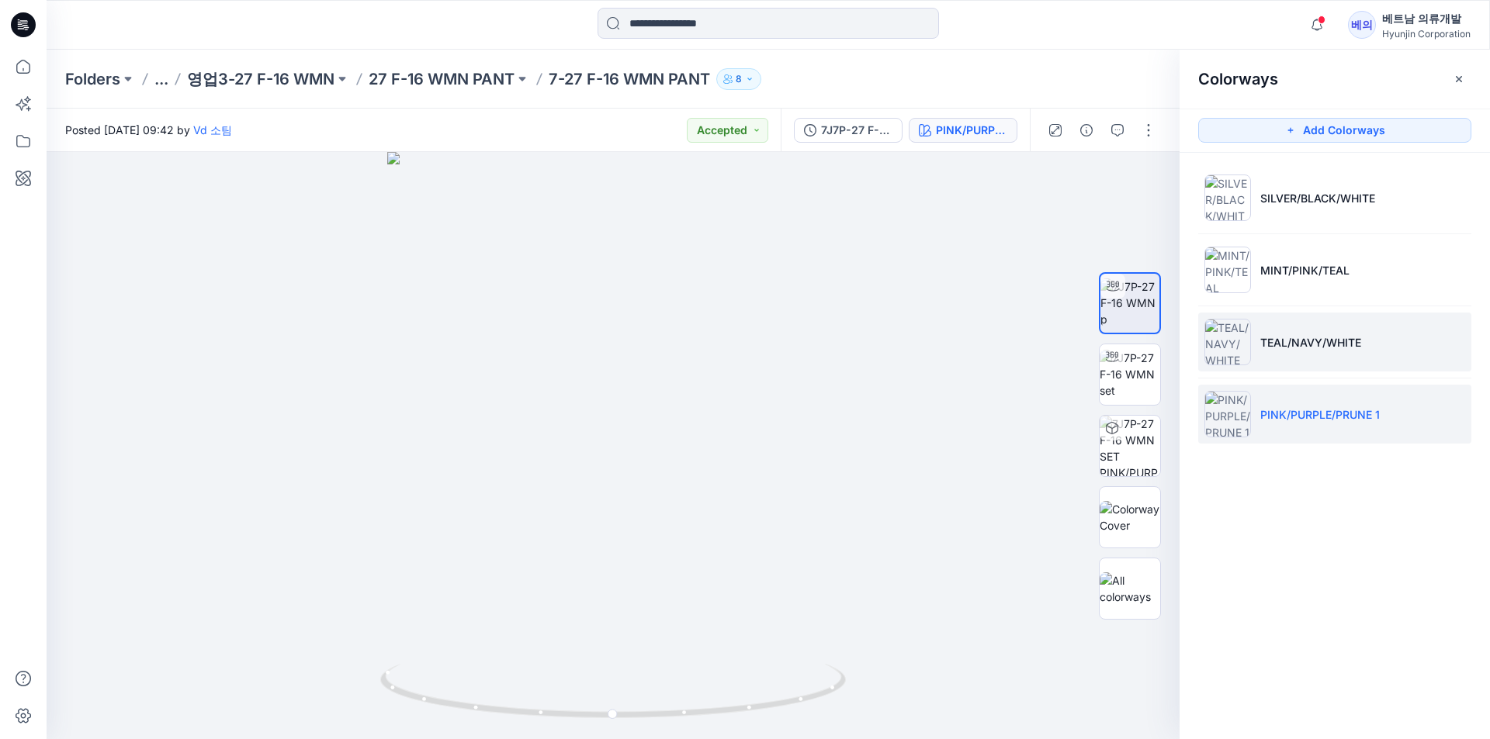
click at [1241, 347] on img at bounding box center [1227, 342] width 47 height 47
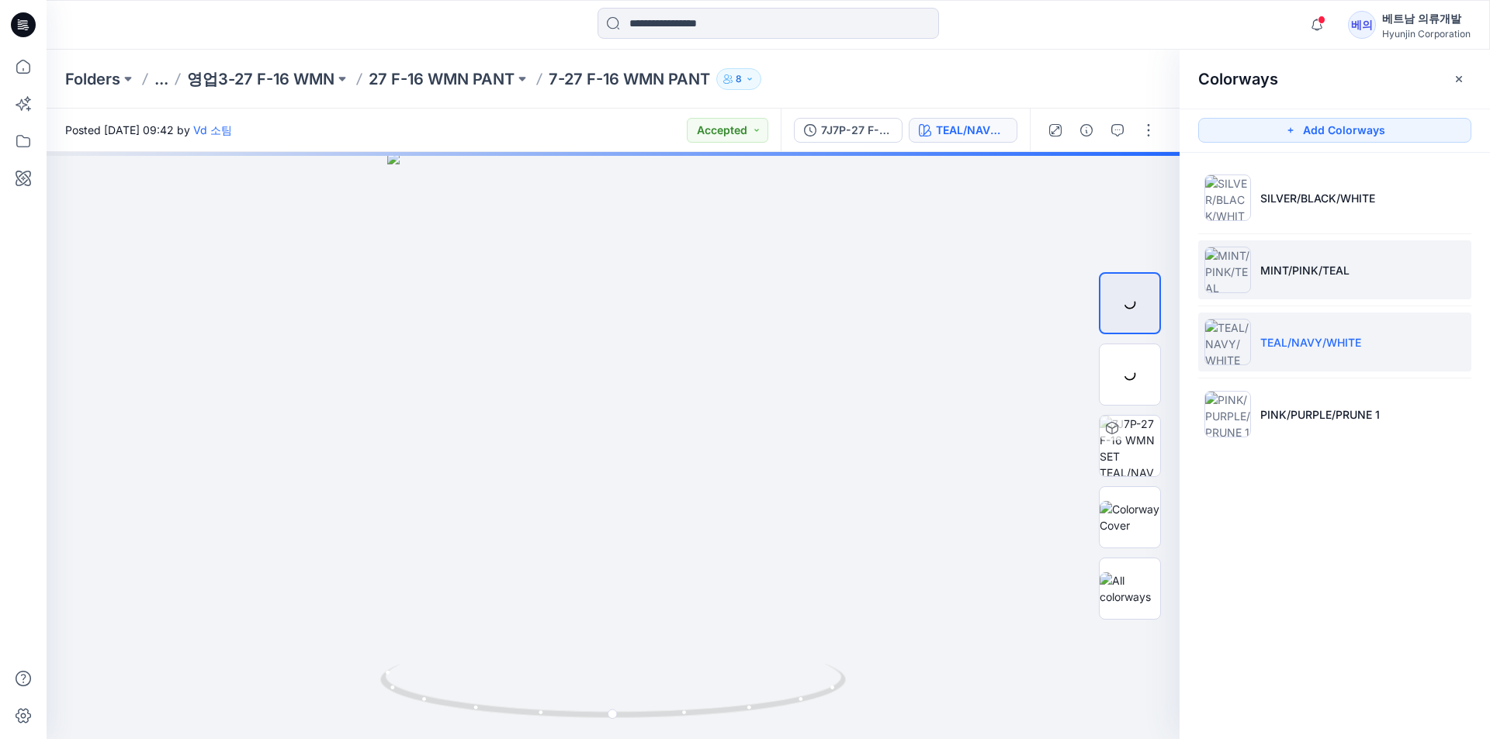
click at [1228, 259] on img at bounding box center [1227, 270] width 47 height 47
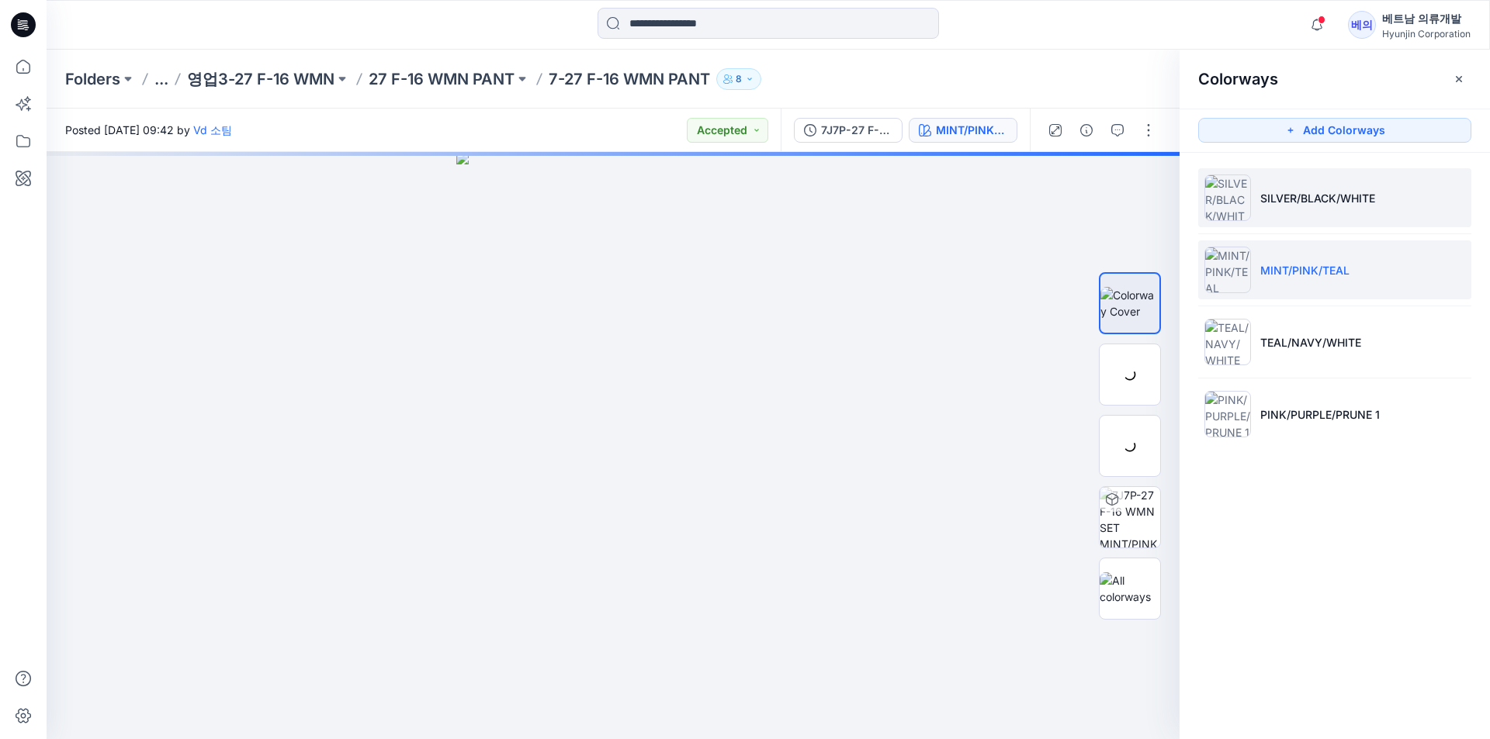
click at [1230, 208] on img at bounding box center [1227, 198] width 47 height 47
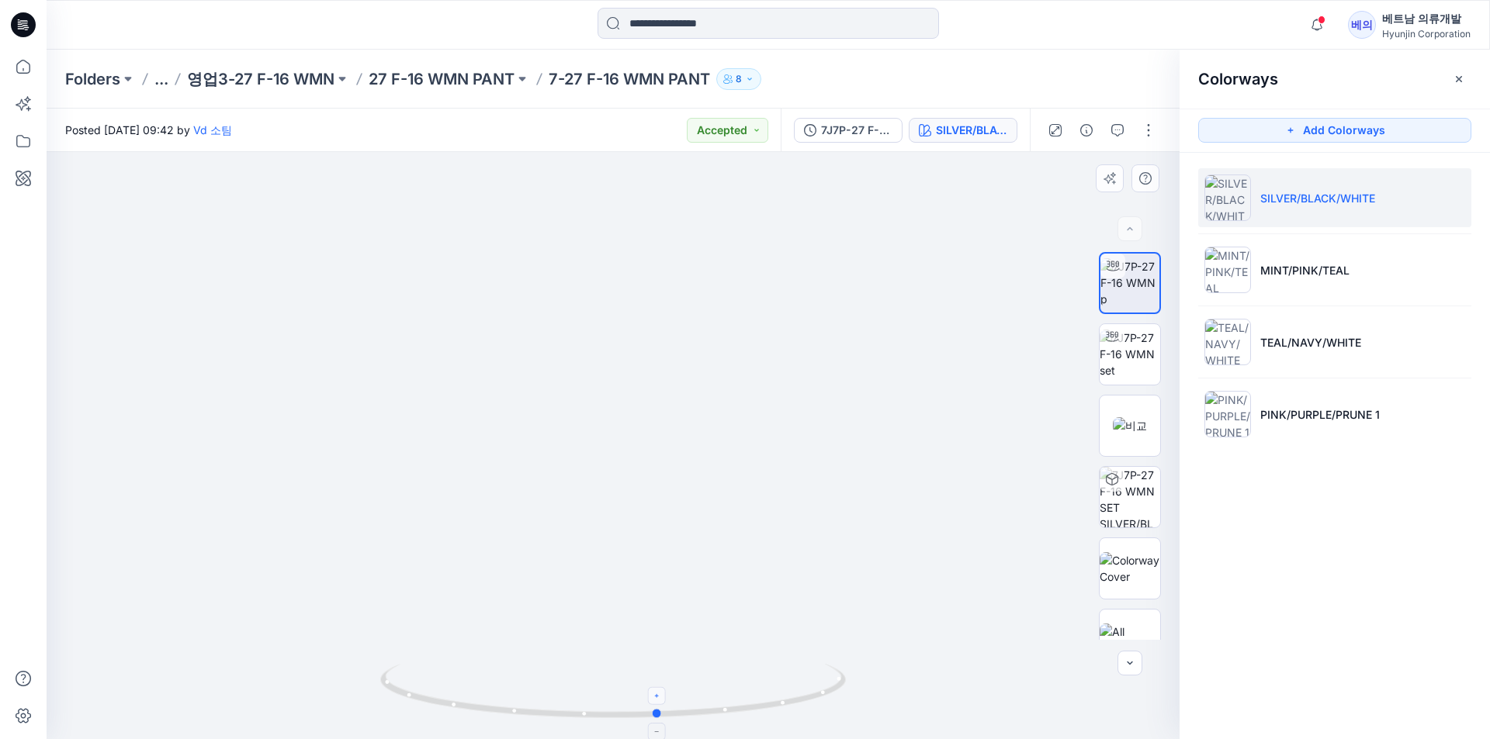
drag, startPoint x: 612, startPoint y: 718, endPoint x: 658, endPoint y: 694, distance: 51.4
click at [658, 694] on icon at bounding box center [614, 693] width 469 height 58
drag, startPoint x: 658, startPoint y: 718, endPoint x: 846, endPoint y: 708, distance: 188.1
click at [846, 708] on icon at bounding box center [614, 693] width 469 height 58
